Goal: Navigation & Orientation: Find specific page/section

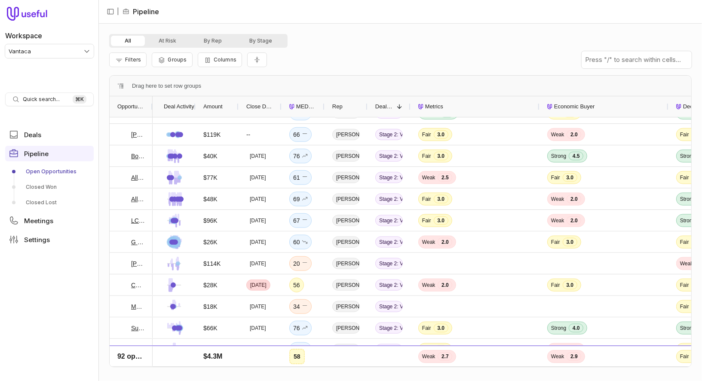
scroll to position [69, 0]
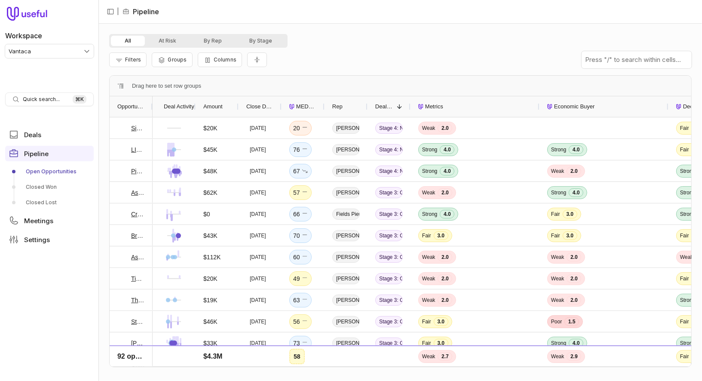
click at [467, 39] on div "All At Risk By Rep By Stage" at bounding box center [400, 41] width 583 height 14
click at [52, 141] on link "Deals" at bounding box center [49, 134] width 89 height 15
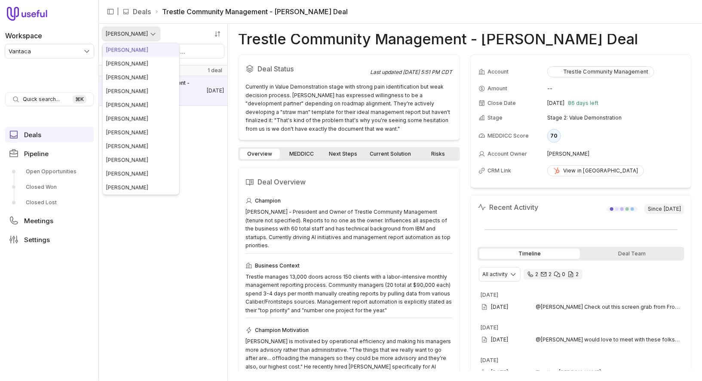
click at [133, 33] on html "Workspace Vantaca Quick search... ⌘ K Deals Pipeline Open Opportunities Closed …" at bounding box center [351, 190] width 702 height 381
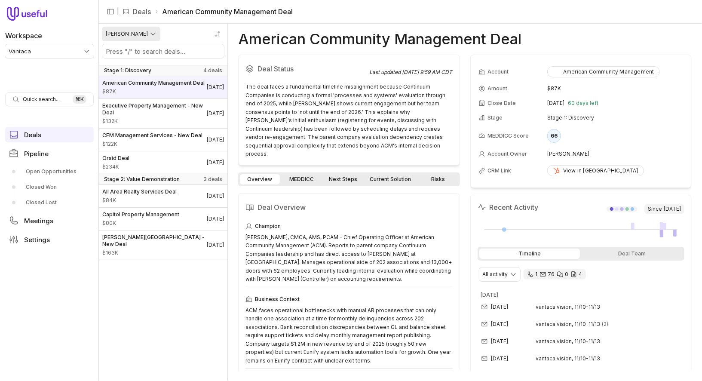
click at [136, 33] on html "Workspace Vantaca Quick search... ⌘ K Deals Pipeline Open Opportunities Closed …" at bounding box center [351, 190] width 702 height 381
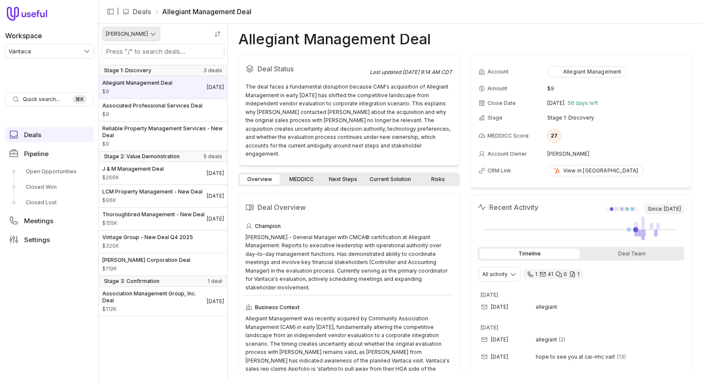
click at [130, 35] on html "Workspace Vantaca Quick search... ⌘ K Deals Pipeline Open Opportunities Closed …" at bounding box center [351, 190] width 702 height 381
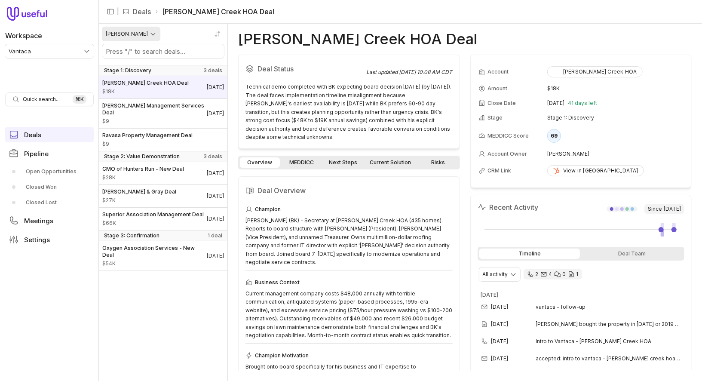
click at [138, 37] on html "Workspace Vantaca Quick search... ⌘ K Deals Pipeline Open Opportunities Closed …" at bounding box center [351, 190] width 702 height 381
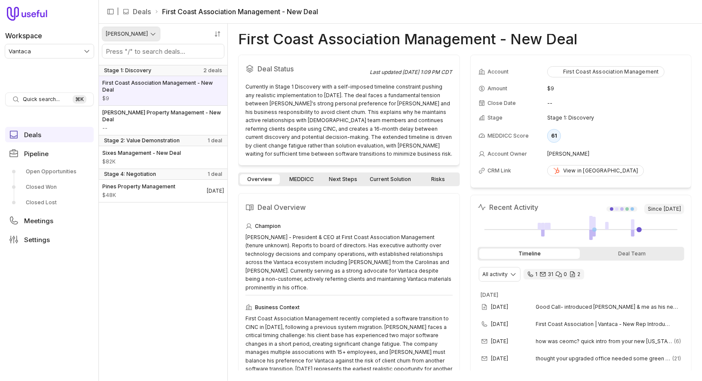
click at [138, 37] on html "Workspace Vantaca Quick search... ⌘ K Deals Pipeline Open Opportunities Closed …" at bounding box center [351, 190] width 702 height 381
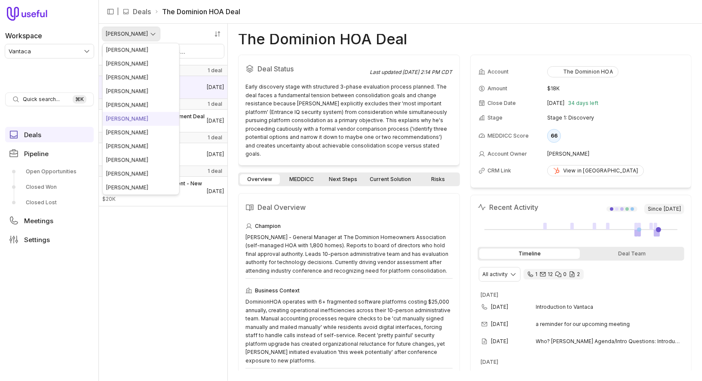
click at [139, 32] on html "Workspace Vantaca Quick search... ⌘ K Deals Pipeline Open Opportunities Closed …" at bounding box center [351, 190] width 702 height 381
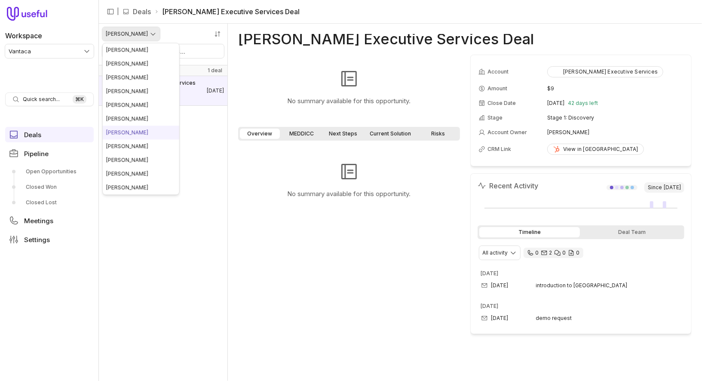
click at [133, 32] on html "Workspace Vantaca Quick search... ⌘ K Deals Pipeline Open Opportunities Closed …" at bounding box center [351, 190] width 702 height 381
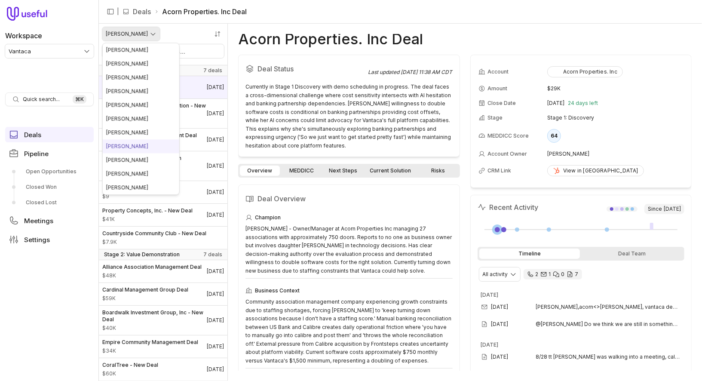
click at [138, 34] on html "Workspace Vantaca Quick search... ⌘ K Deals Pipeline Open Opportunities Closed …" at bounding box center [351, 190] width 702 height 381
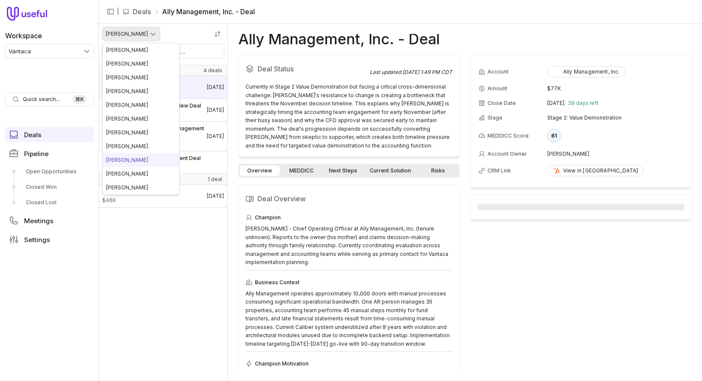
click at [150, 32] on html "Workspace Vantaca Quick search... ⌘ K Deals Pipeline Open Opportunities Closed …" at bounding box center [351, 190] width 702 height 381
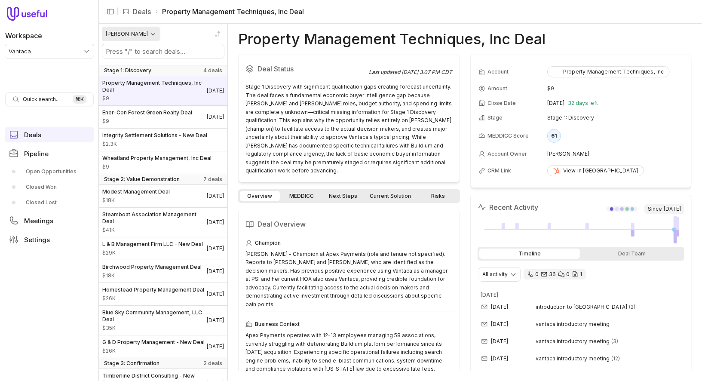
click at [135, 28] on html "Workspace Vantaca Quick search... ⌘ K Deals Pipeline Open Opportunities Closed …" at bounding box center [351, 190] width 702 height 381
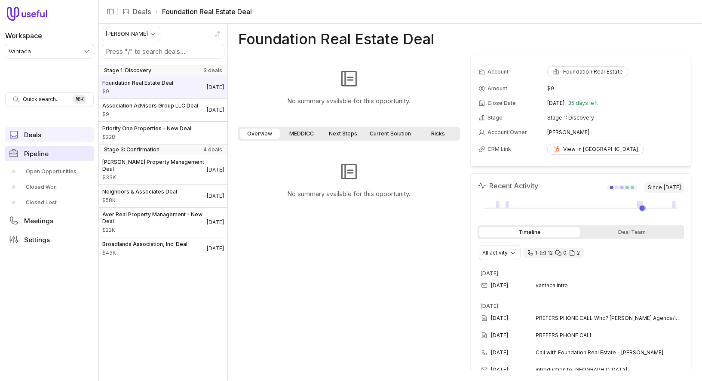
click at [48, 156] on span "Pipeline" at bounding box center [36, 153] width 25 height 6
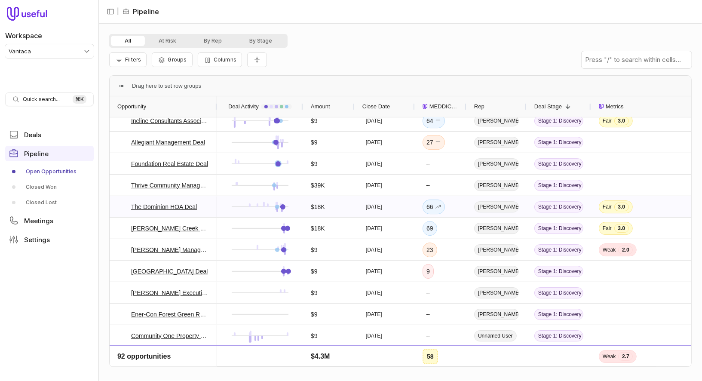
scroll to position [822, 0]
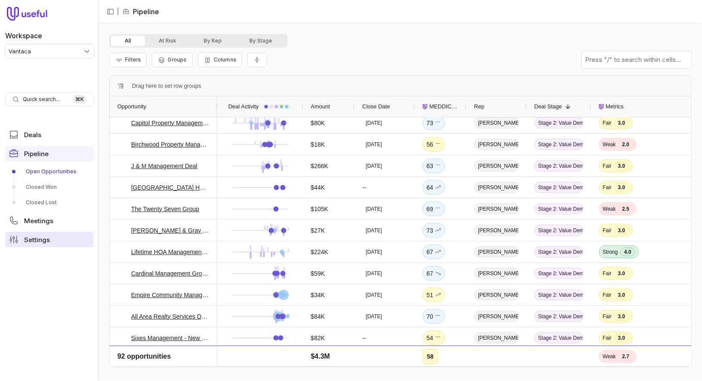
click at [47, 239] on span "Settings" at bounding box center [37, 239] width 26 height 6
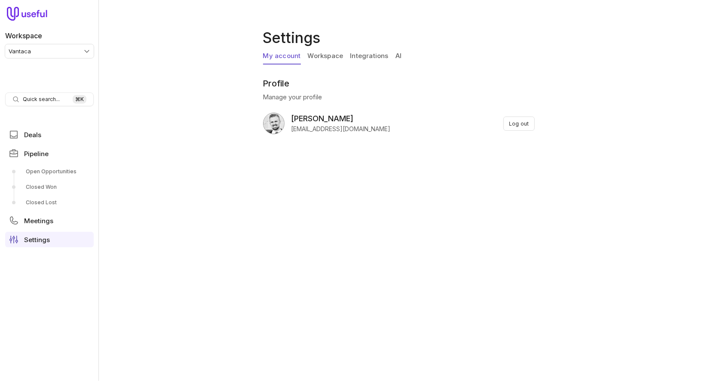
click at [361, 57] on link "Integrations" at bounding box center [369, 56] width 38 height 16
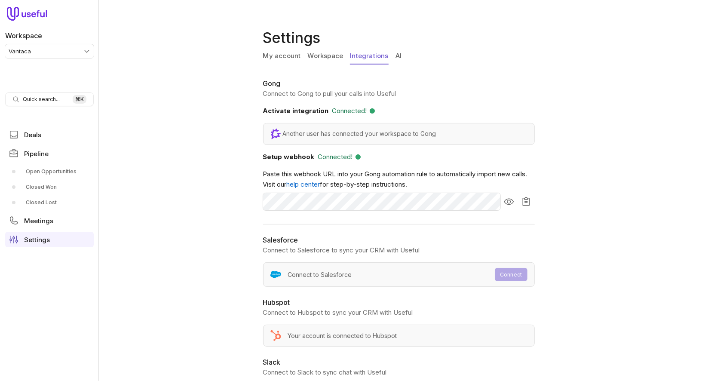
click at [400, 52] on link "AI" at bounding box center [399, 56] width 6 height 16
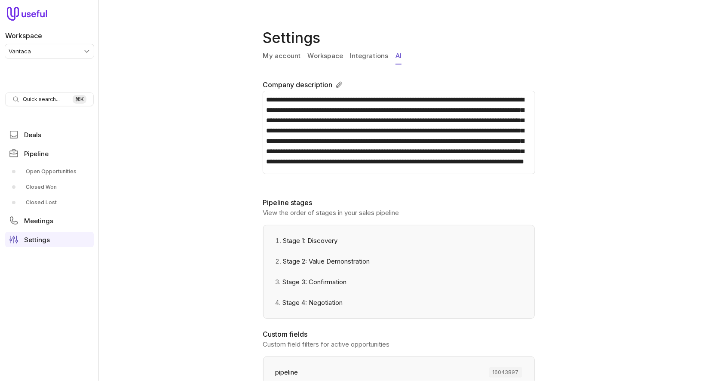
click at [348, 52] on div "My account Workspace Integrations AI" at bounding box center [400, 58] width 275 height 20
click at [360, 56] on link "Integrations" at bounding box center [369, 56] width 38 height 16
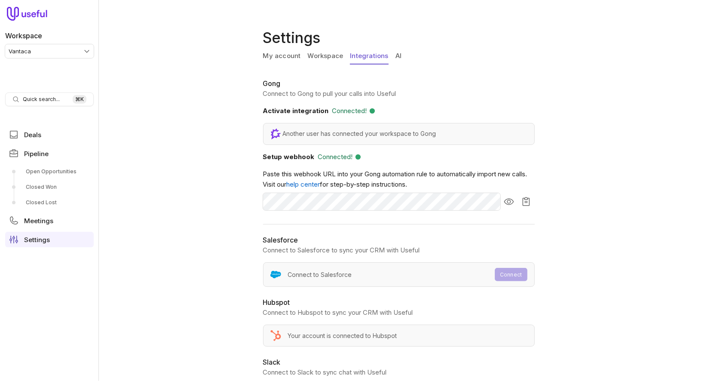
click at [319, 56] on link "Workspace" at bounding box center [326, 56] width 36 height 16
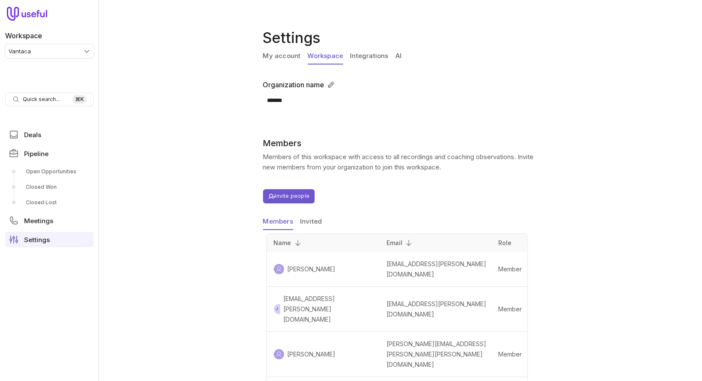
click at [286, 55] on link "My account" at bounding box center [282, 56] width 38 height 16
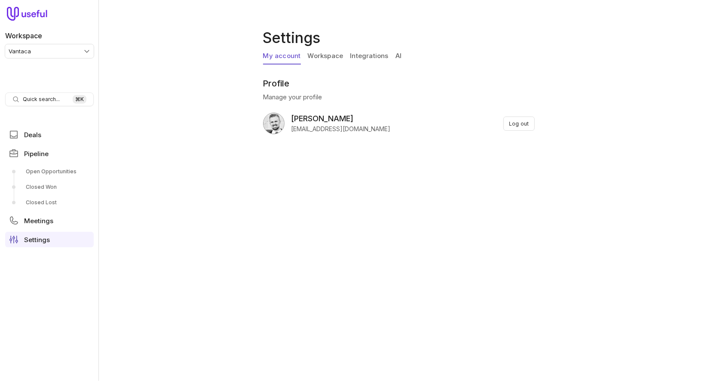
click at [642, 39] on div "Settings My account Workspace Integrations AI Profile Manage your profile Prest…" at bounding box center [400, 190] width 603 height 381
click at [554, 74] on div "Settings My account Workspace Integrations AI Profile Manage your profile Prest…" at bounding box center [400, 190] width 603 height 381
click at [45, 169] on link "Open Opportunities" at bounding box center [49, 172] width 89 height 14
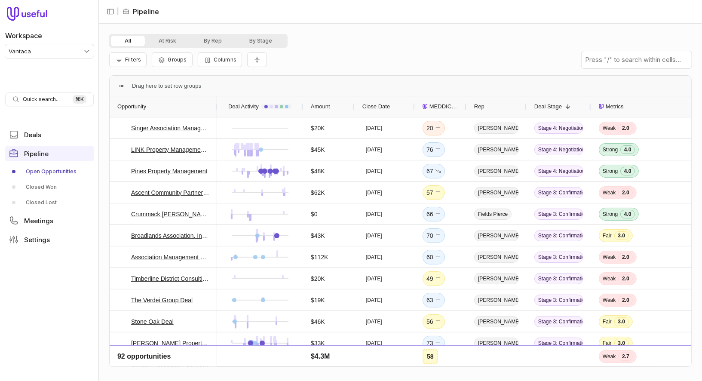
click at [420, 41] on div "All At Risk By Rep By Stage" at bounding box center [400, 41] width 583 height 14
click at [383, 52] on div "Filters Groups Columns" at bounding box center [400, 60] width 583 height 24
